Goal: Task Accomplishment & Management: Manage account settings

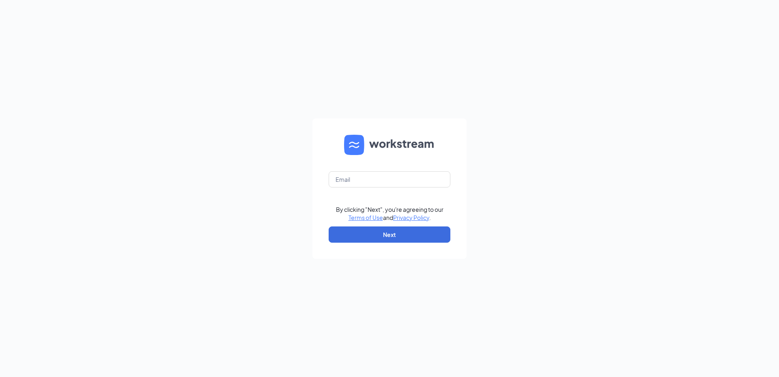
type input "[PERSON_NAME][EMAIL_ADDRESS][DOMAIN_NAME]"
click at [380, 243] on form "[PERSON_NAME][EMAIL_ADDRESS][DOMAIN_NAME] By clicking "Next", you're agreeing t…" at bounding box center [390, 189] width 154 height 140
click at [378, 237] on button "Next" at bounding box center [390, 235] width 122 height 16
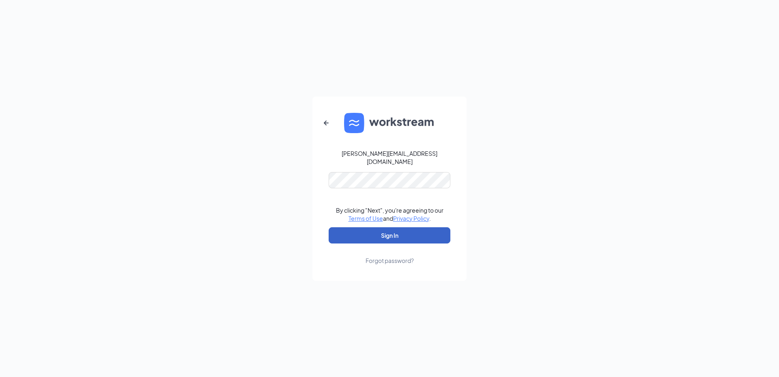
click at [376, 233] on button "Sign In" at bounding box center [390, 235] width 122 height 16
click at [373, 231] on button "Sign In" at bounding box center [390, 235] width 122 height 16
click at [329, 227] on button "Sign In" at bounding box center [390, 235] width 122 height 16
click at [370, 233] on button "Sign In" at bounding box center [390, 235] width 122 height 16
click at [329, 227] on button "Sign In" at bounding box center [390, 235] width 122 height 16
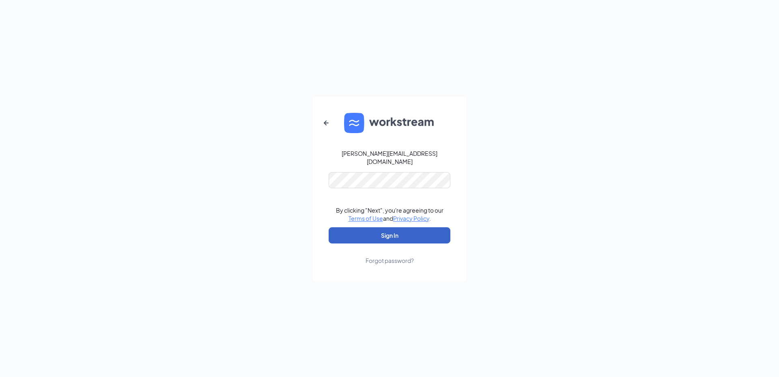
click at [390, 233] on button "Sign In" at bounding box center [390, 235] width 122 height 16
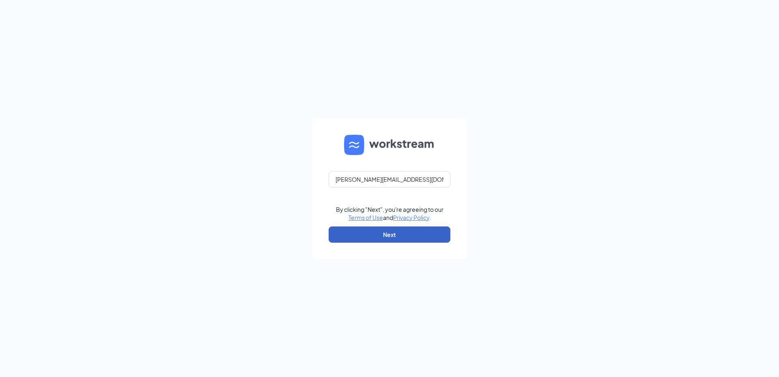
click at [380, 234] on button "Next" at bounding box center [390, 235] width 122 height 16
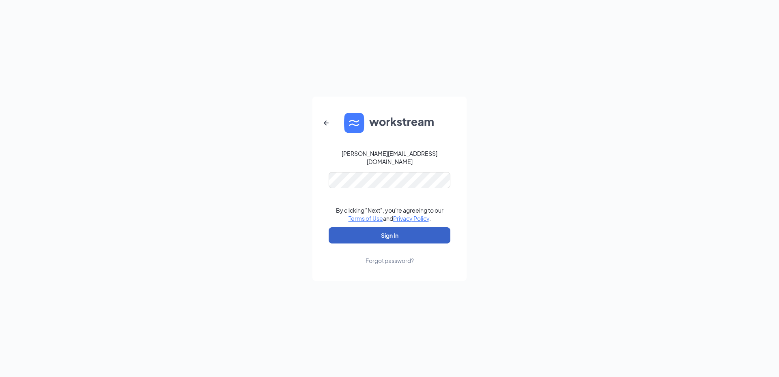
click at [381, 233] on button "Sign In" at bounding box center [390, 235] width 122 height 16
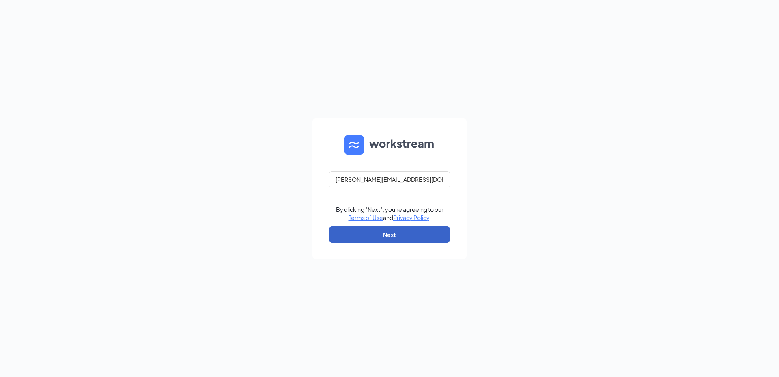
click at [393, 235] on button "Next" at bounding box center [390, 235] width 122 height 16
click at [376, 235] on button "Next" at bounding box center [390, 235] width 122 height 16
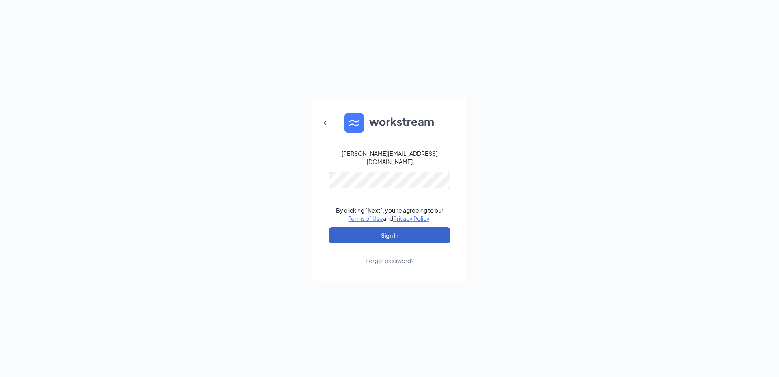
click at [385, 232] on button "Sign In" at bounding box center [390, 235] width 122 height 16
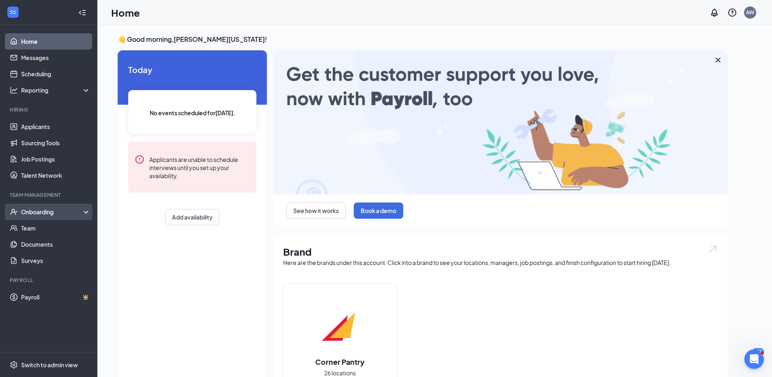
click at [41, 219] on div "Onboarding" at bounding box center [48, 212] width 97 height 16
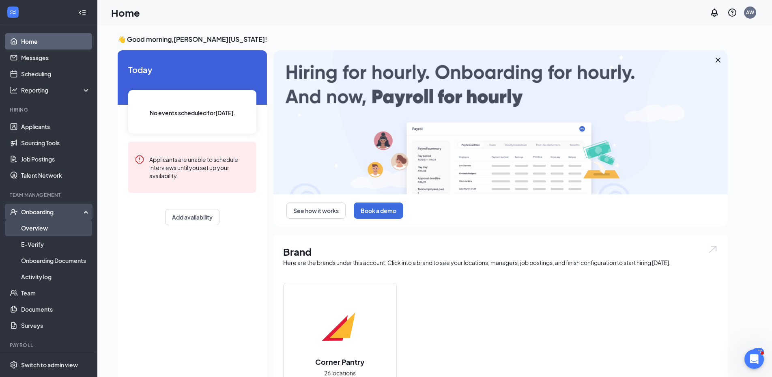
click at [43, 222] on link "Overview" at bounding box center [55, 228] width 69 height 16
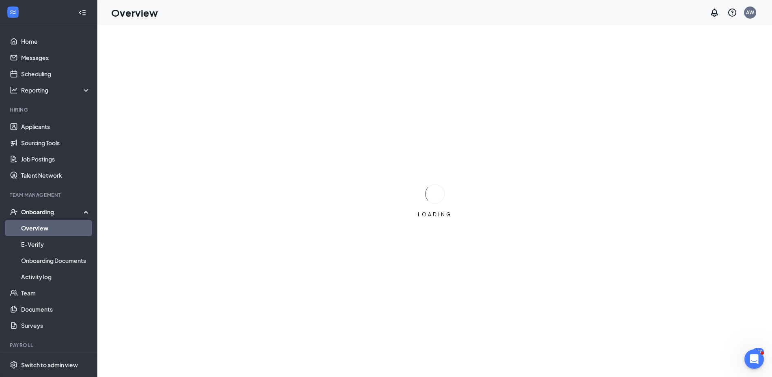
click at [42, 227] on link "Overview" at bounding box center [55, 228] width 69 height 16
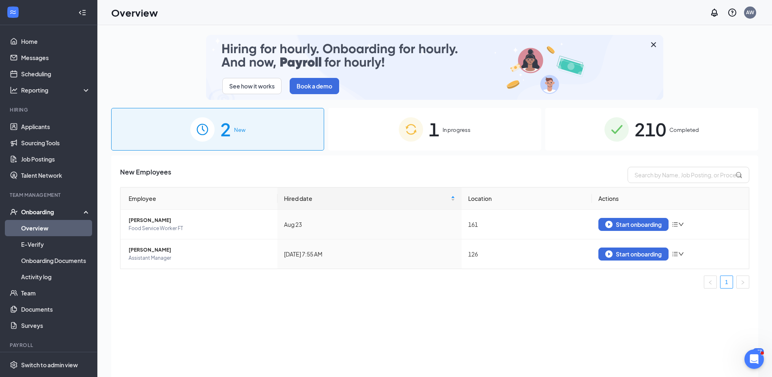
click at [440, 128] on div "1 In progress" at bounding box center [434, 129] width 213 height 43
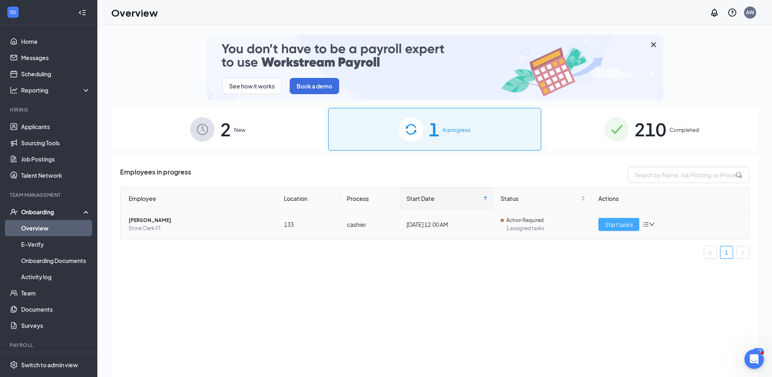
click at [621, 224] on span "Start tasks" at bounding box center [619, 224] width 28 height 9
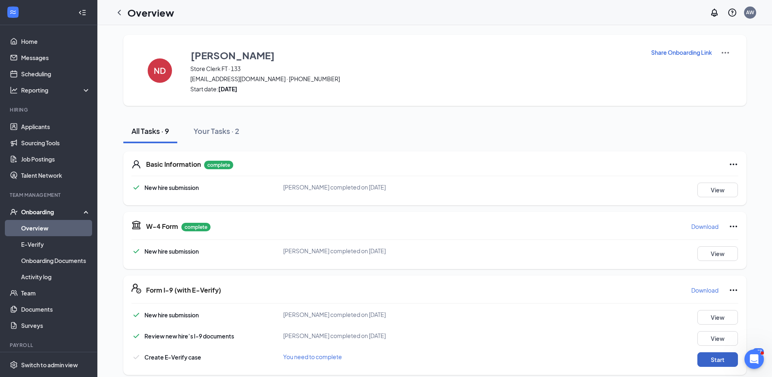
click at [716, 362] on button "Start" at bounding box center [718, 359] width 41 height 15
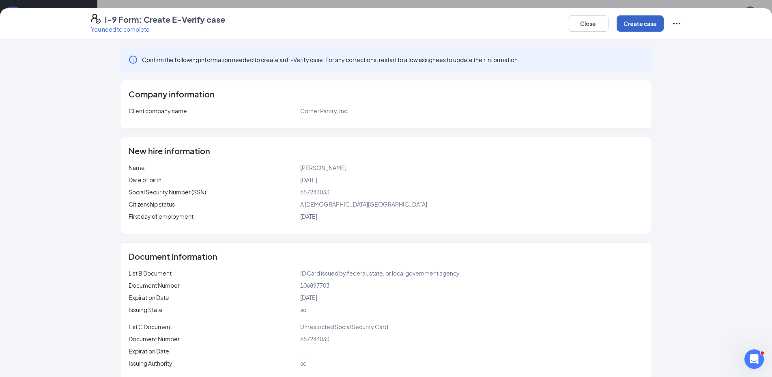
click at [634, 24] on button "Create case" at bounding box center [640, 23] width 47 height 16
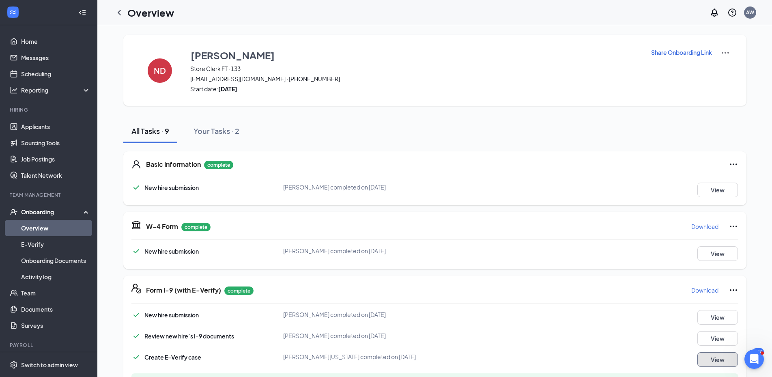
scroll to position [132, 0]
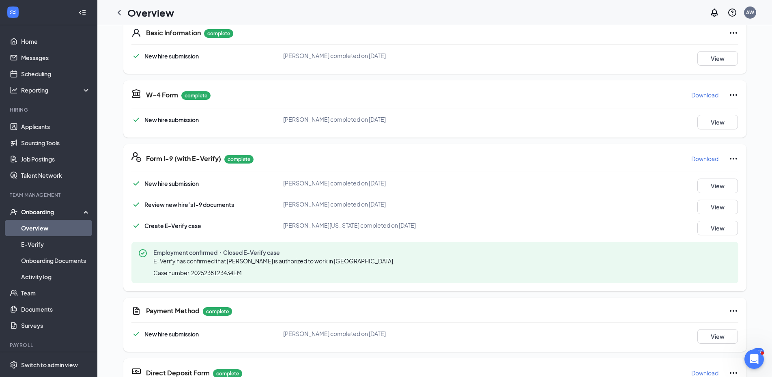
click at [693, 160] on p "Download" at bounding box center [705, 159] width 27 height 8
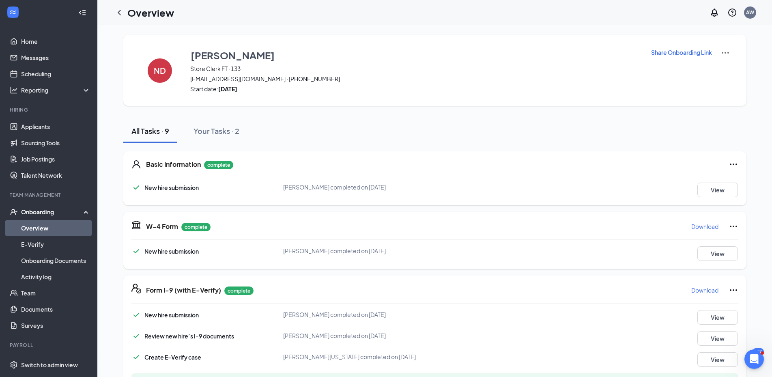
click at [699, 225] on p "Download" at bounding box center [705, 226] width 27 height 8
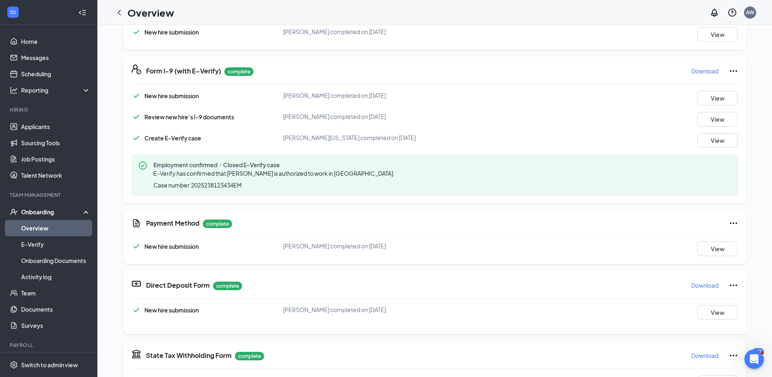
scroll to position [263, 0]
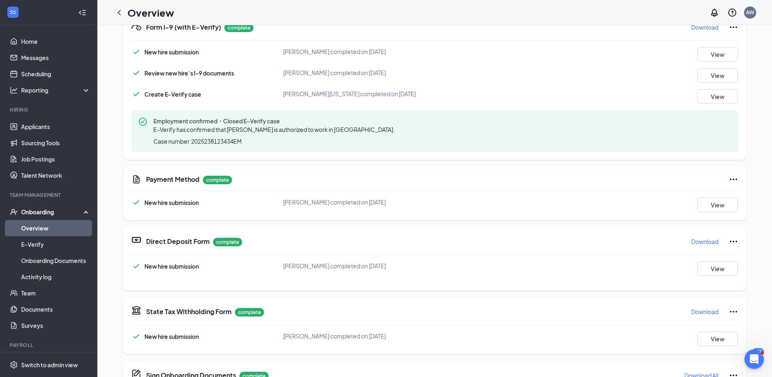
click at [696, 313] on p "Download" at bounding box center [705, 312] width 27 height 8
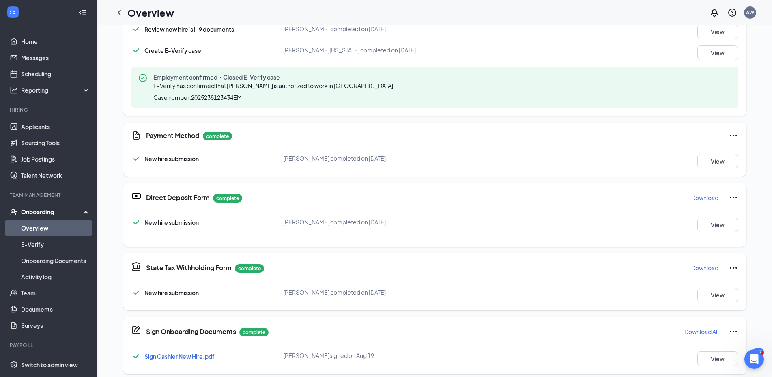
click at [700, 198] on p "Download" at bounding box center [705, 198] width 27 height 8
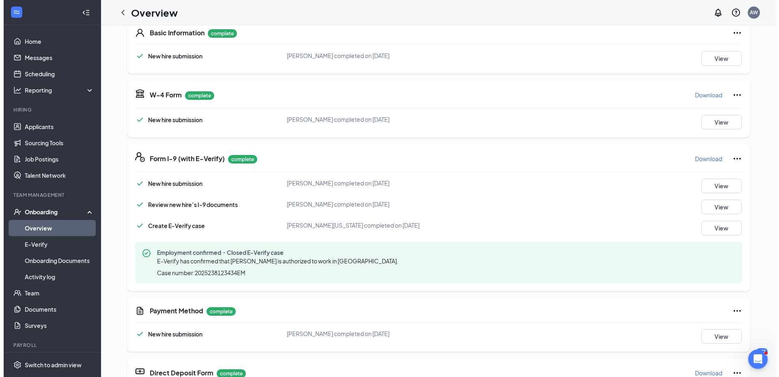
scroll to position [0, 0]
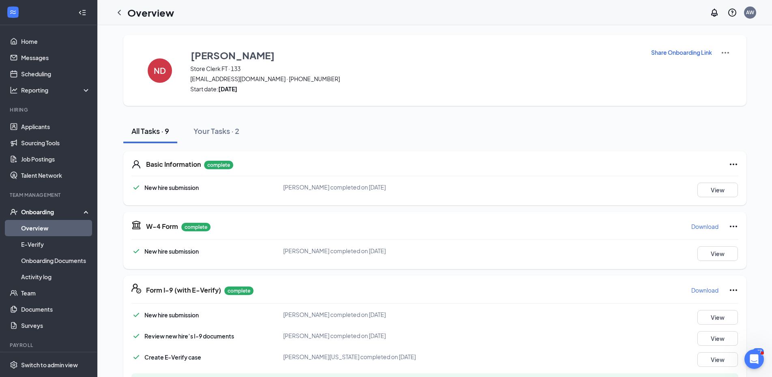
click at [37, 226] on link "Overview" at bounding box center [55, 228] width 69 height 16
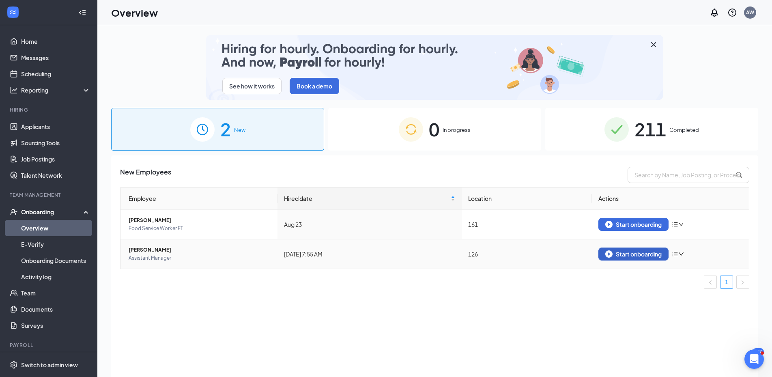
click at [645, 252] on div "Start onboarding" at bounding box center [634, 253] width 56 height 7
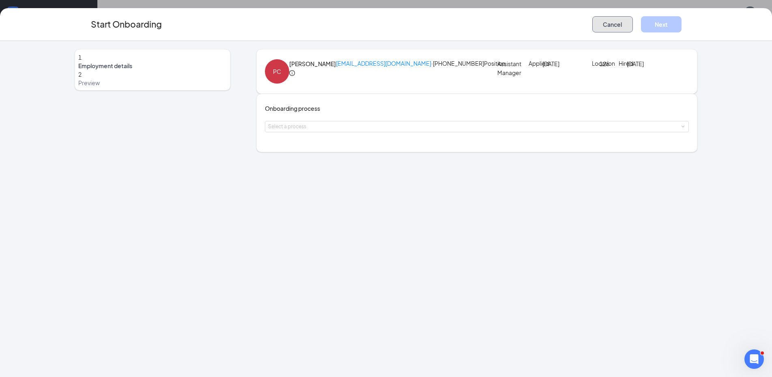
click at [615, 27] on button "Cancel" at bounding box center [613, 24] width 41 height 16
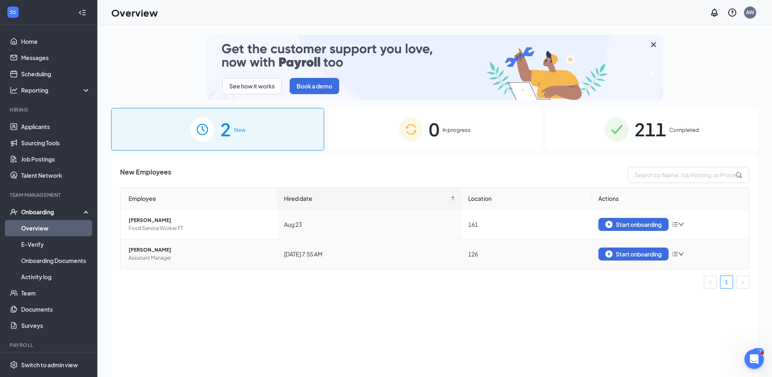
click at [684, 253] on icon "down" at bounding box center [682, 254] width 6 height 6
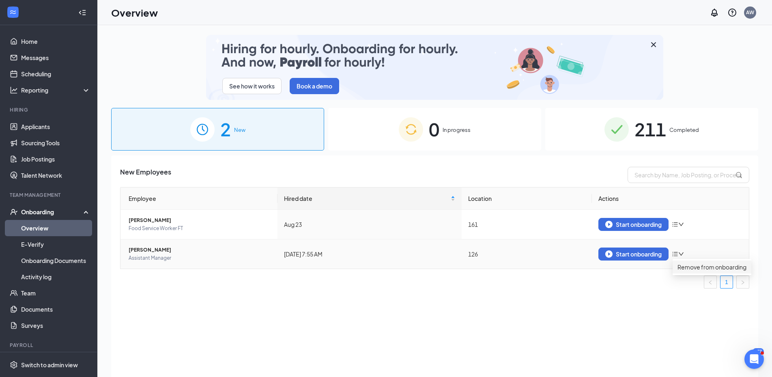
click at [700, 272] on div "Remove from onboarding" at bounding box center [712, 267] width 69 height 9
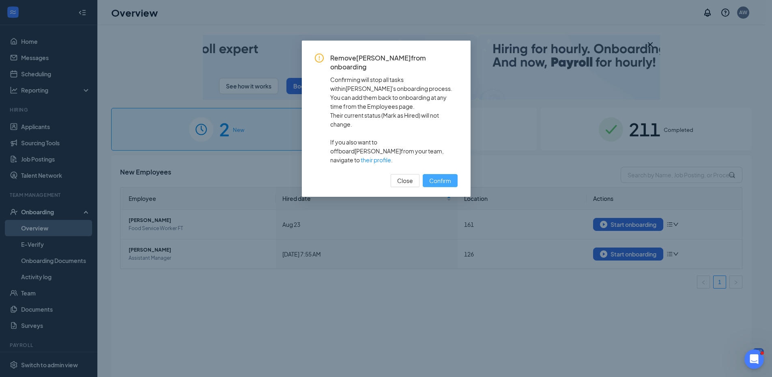
click at [441, 174] on button "Confirm" at bounding box center [440, 180] width 35 height 13
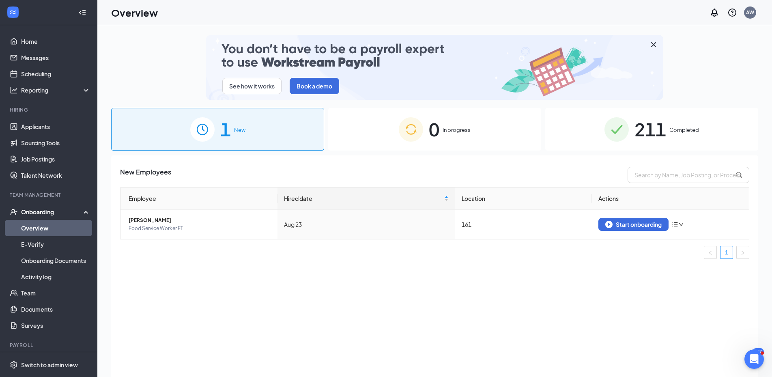
click at [436, 127] on span "0" at bounding box center [434, 129] width 11 height 28
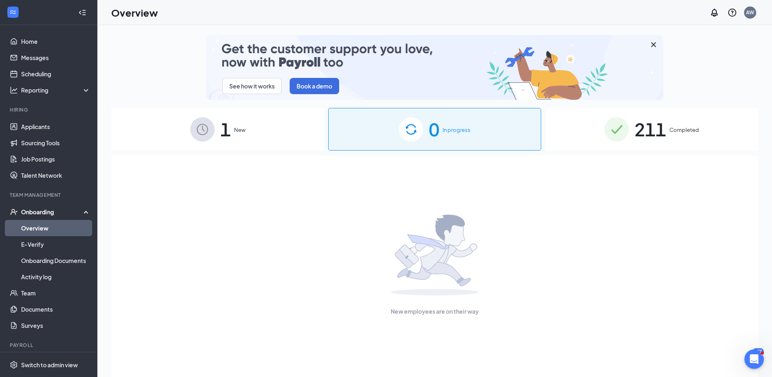
click at [225, 138] on span "1" at bounding box center [225, 129] width 11 height 28
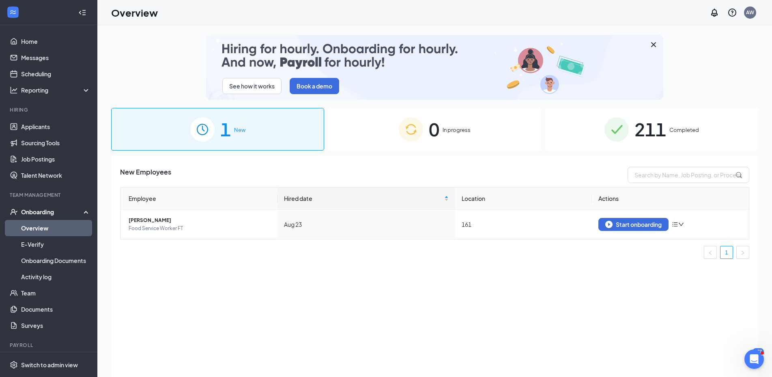
click at [439, 132] on span "0" at bounding box center [434, 129] width 11 height 28
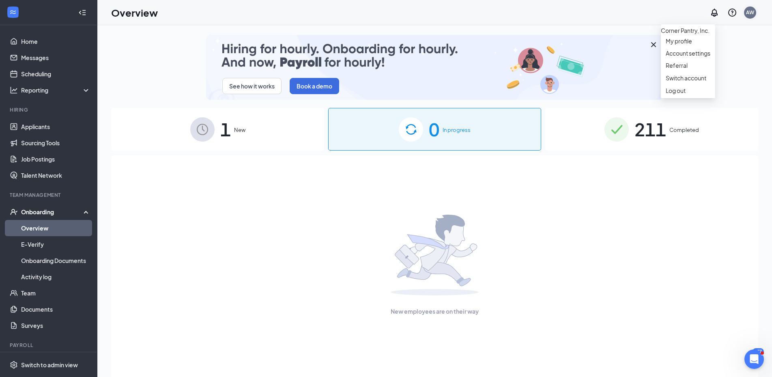
drag, startPoint x: 751, startPoint y: 13, endPoint x: 748, endPoint y: 19, distance: 6.2
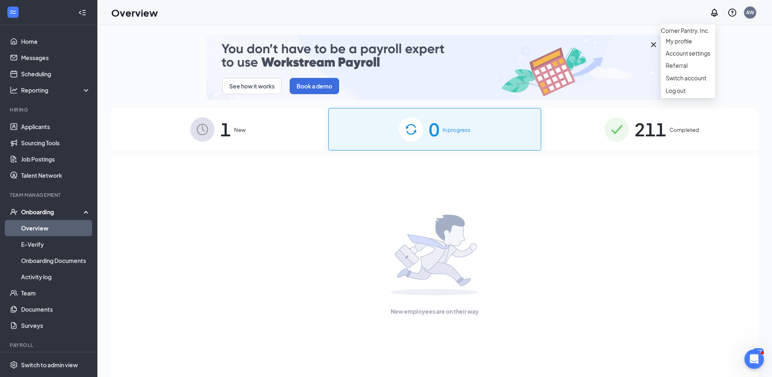
click at [750, 15] on div "AW" at bounding box center [750, 12] width 8 height 7
click at [219, 140] on div "1 New" at bounding box center [217, 129] width 213 height 43
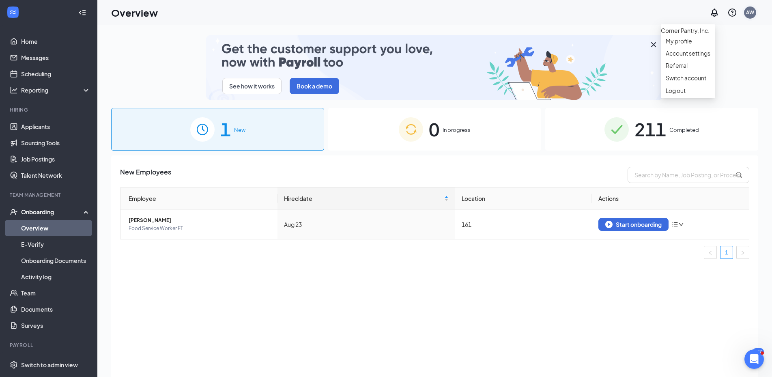
click at [750, 14] on div "AW" at bounding box center [750, 12] width 8 height 7
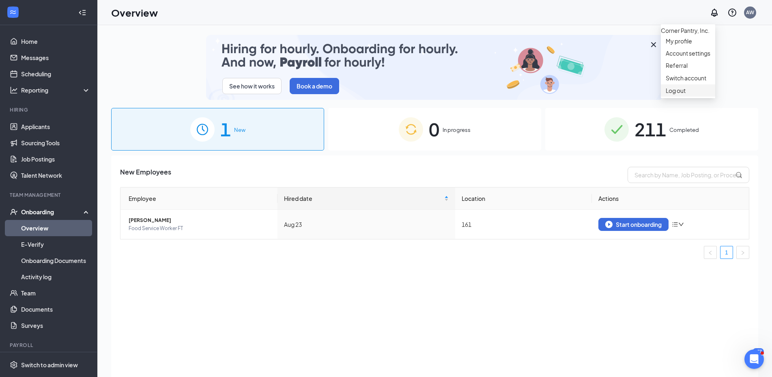
click at [678, 95] on div "Log out" at bounding box center [688, 90] width 45 height 8
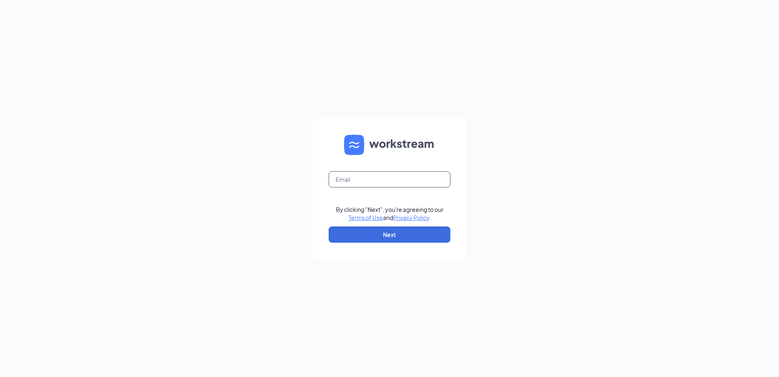
click at [358, 178] on input "text" at bounding box center [390, 179] width 122 height 16
type input "[PERSON_NAME][EMAIL_ADDRESS][DOMAIN_NAME]"
click at [364, 229] on button "Next" at bounding box center [390, 235] width 122 height 16
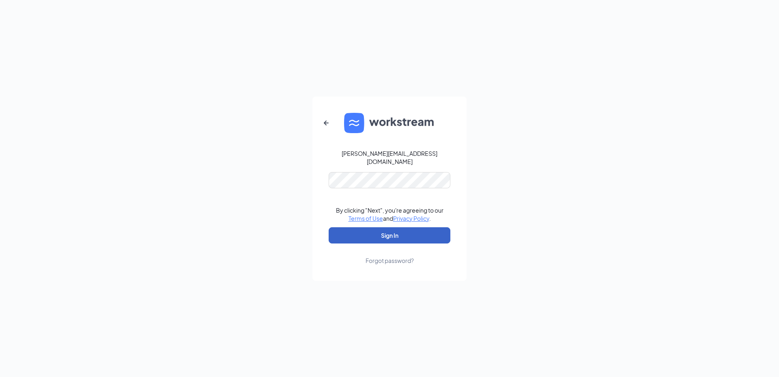
click at [391, 236] on button "Sign In" at bounding box center [390, 235] width 122 height 16
click at [359, 228] on button "Sign In" at bounding box center [390, 235] width 122 height 16
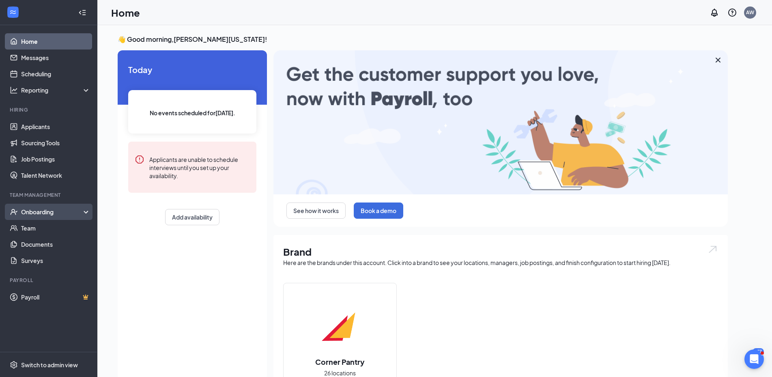
click at [36, 214] on div "Onboarding" at bounding box center [52, 212] width 63 height 8
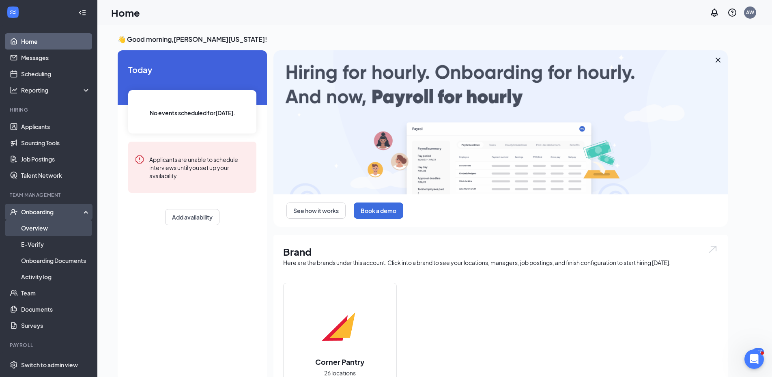
click at [31, 230] on link "Overview" at bounding box center [55, 228] width 69 height 16
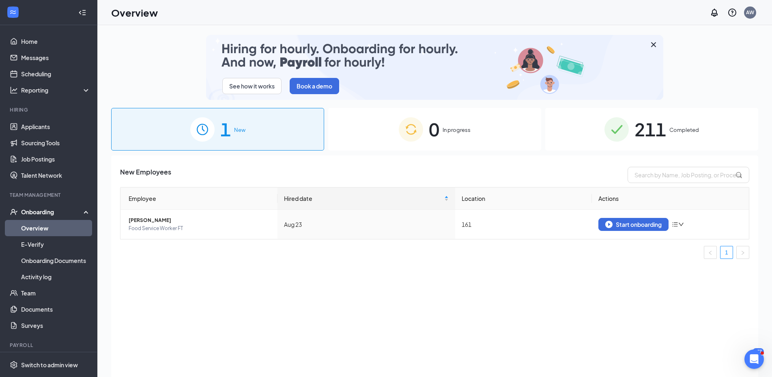
click at [657, 131] on span "211" at bounding box center [651, 129] width 32 height 28
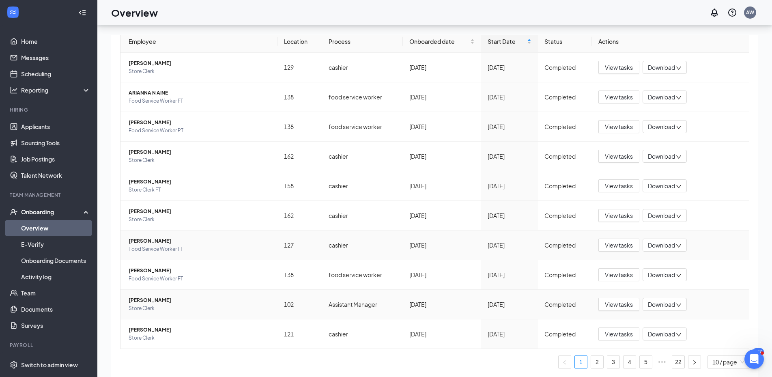
scroll to position [37, 0]
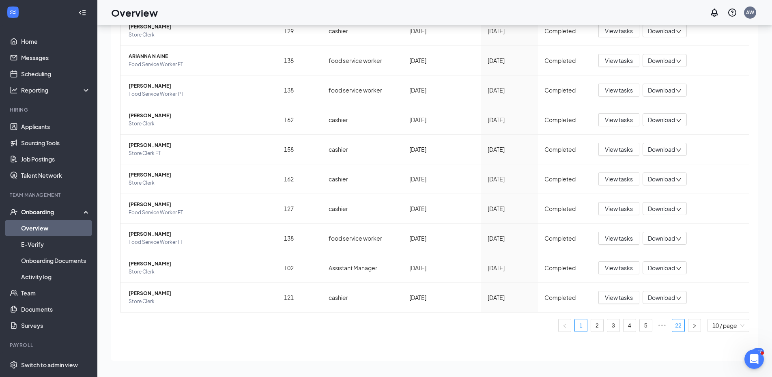
click at [674, 324] on link "22" at bounding box center [679, 325] width 12 height 12
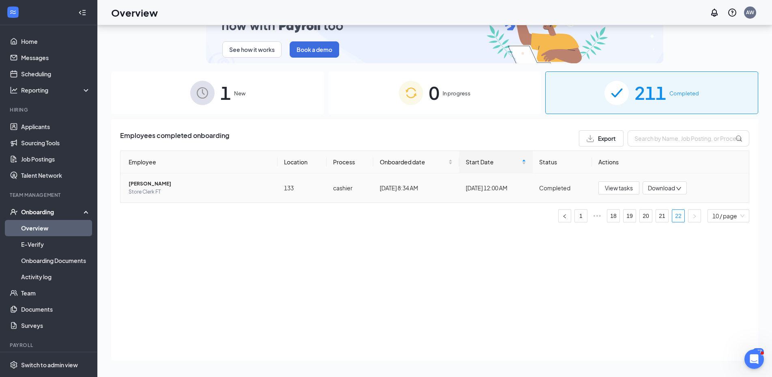
click at [151, 190] on span "Store Clerk FT" at bounding box center [200, 192] width 142 height 8
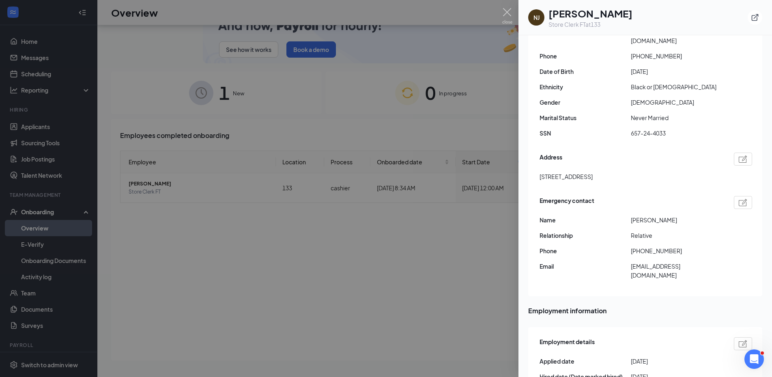
scroll to position [307, 0]
